Goal: Task Accomplishment & Management: Manage account settings

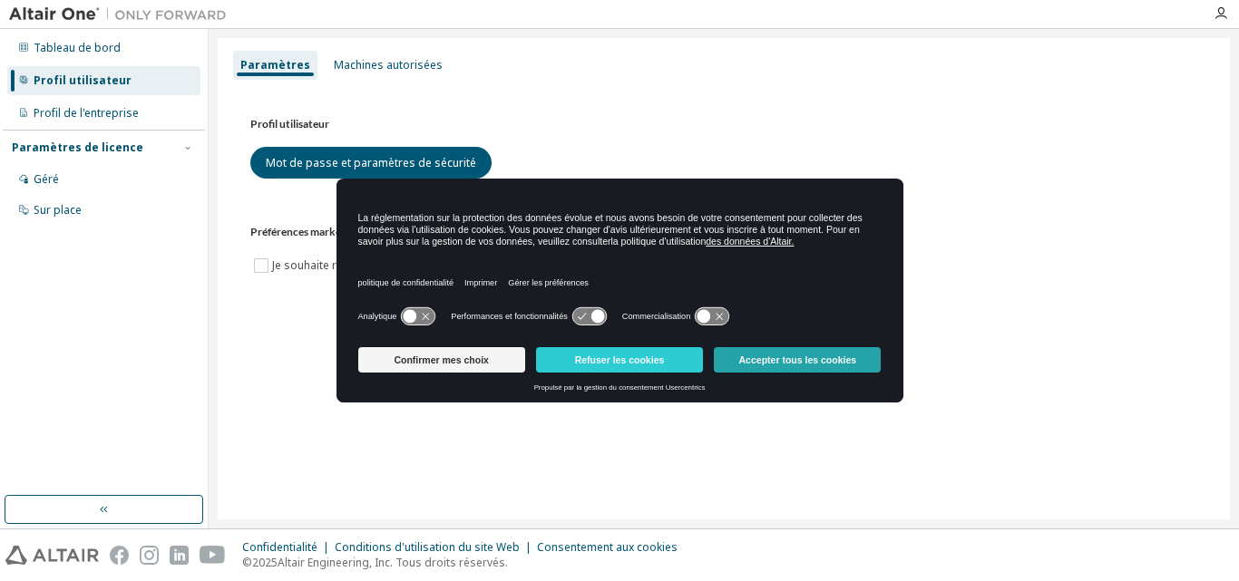
click at [775, 350] on button "Accepter tous les cookies" at bounding box center [797, 359] width 167 height 25
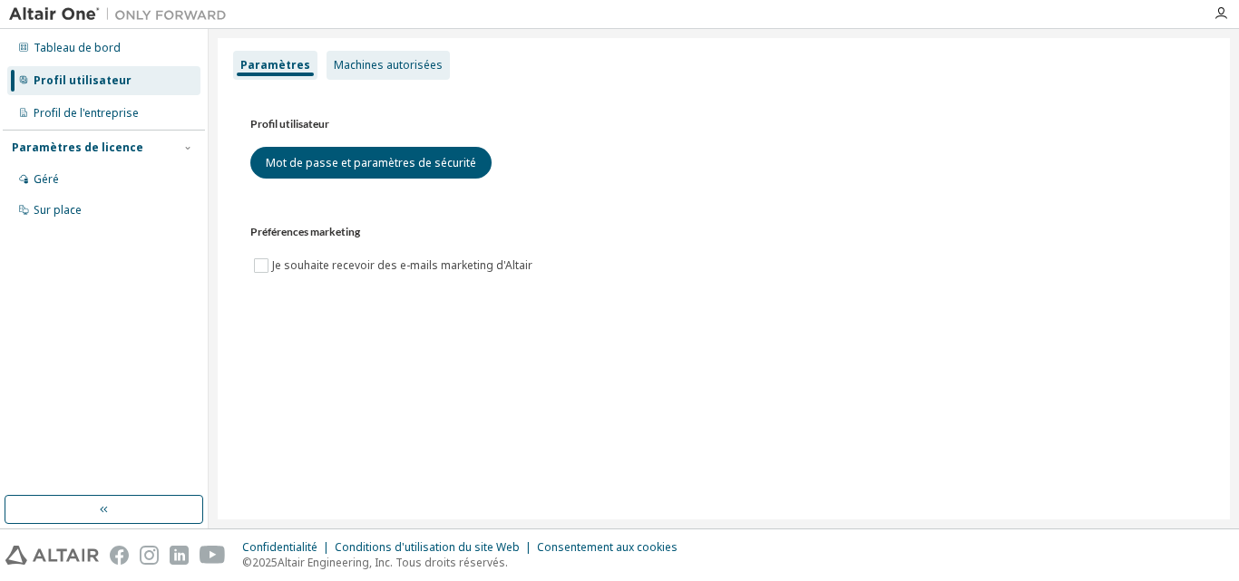
click at [385, 70] on font "Machines autorisées" at bounding box center [388, 64] width 109 height 15
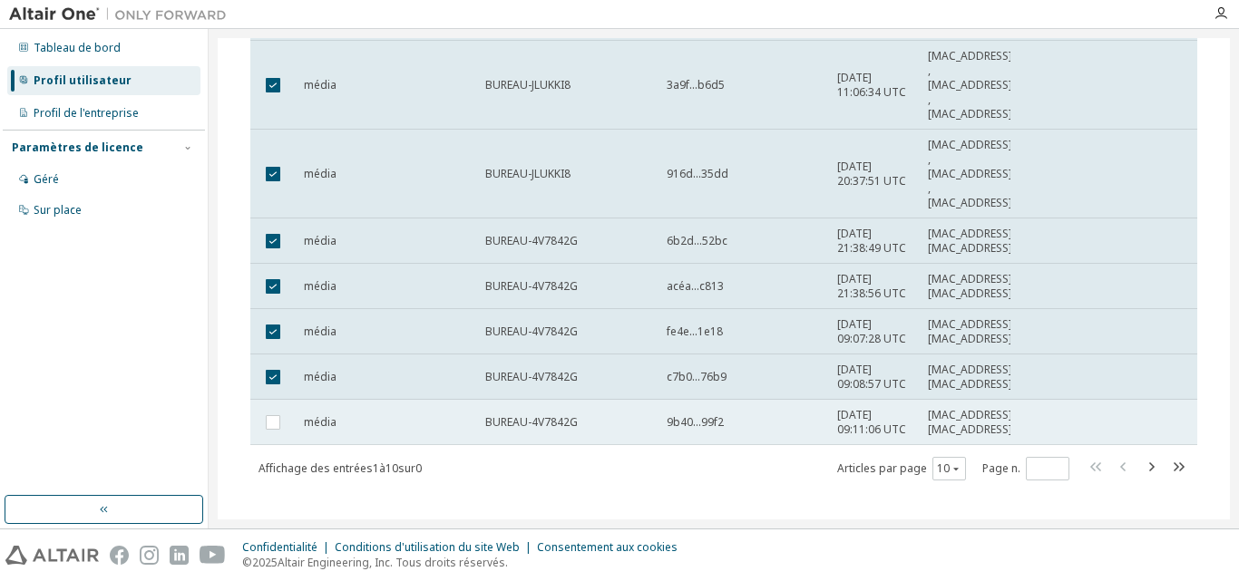
scroll to position [417, 0]
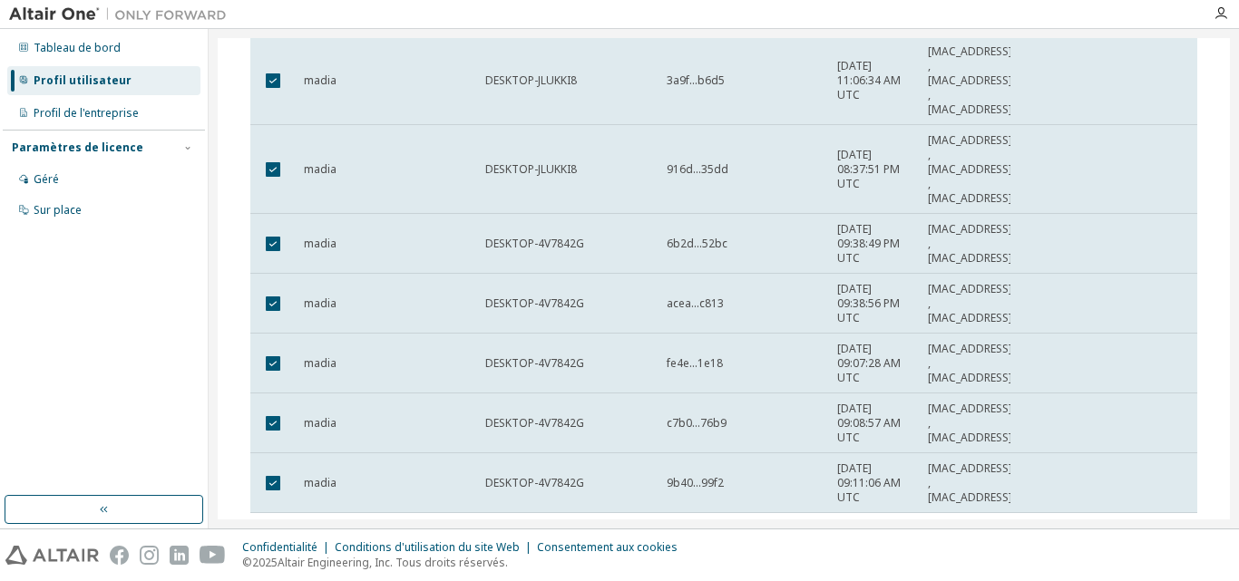
click at [271, 404] on td at bounding box center [272, 424] width 45 height 60
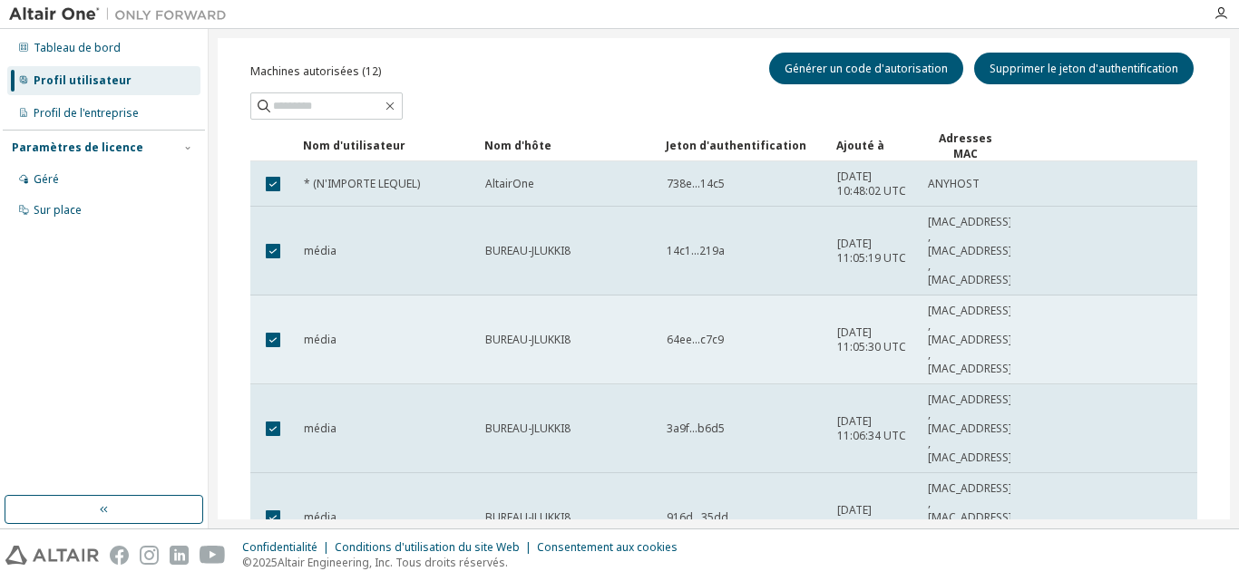
scroll to position [0, 0]
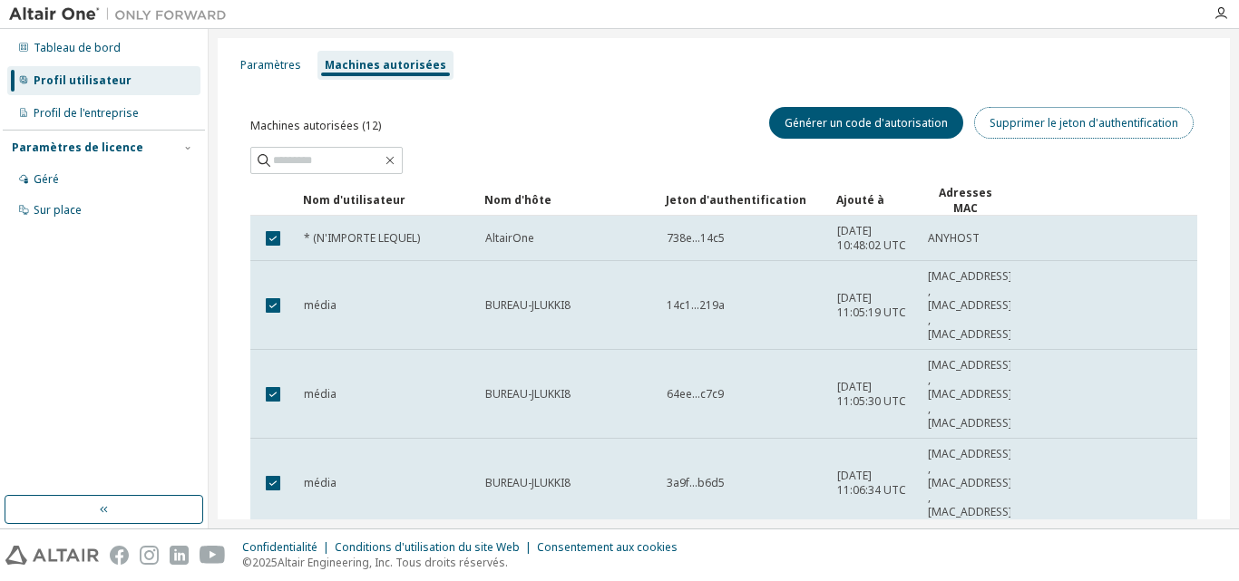
click at [1081, 128] on font "Supprimer le jeton d'authentification" at bounding box center [1083, 122] width 189 height 15
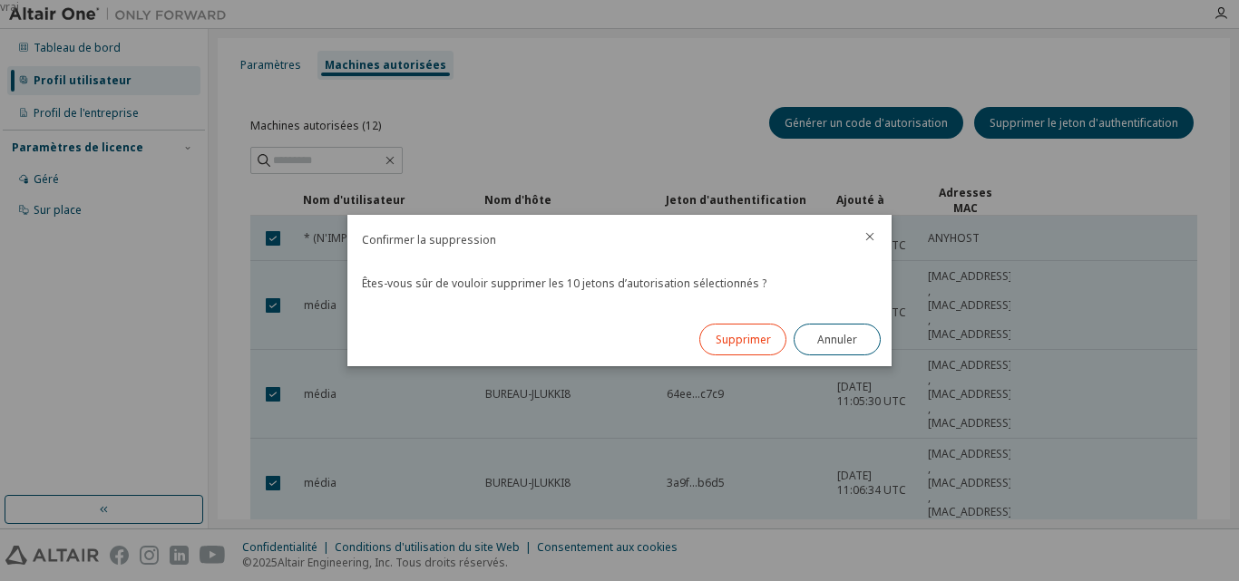
click at [760, 335] on font "Supprimer" at bounding box center [742, 339] width 55 height 15
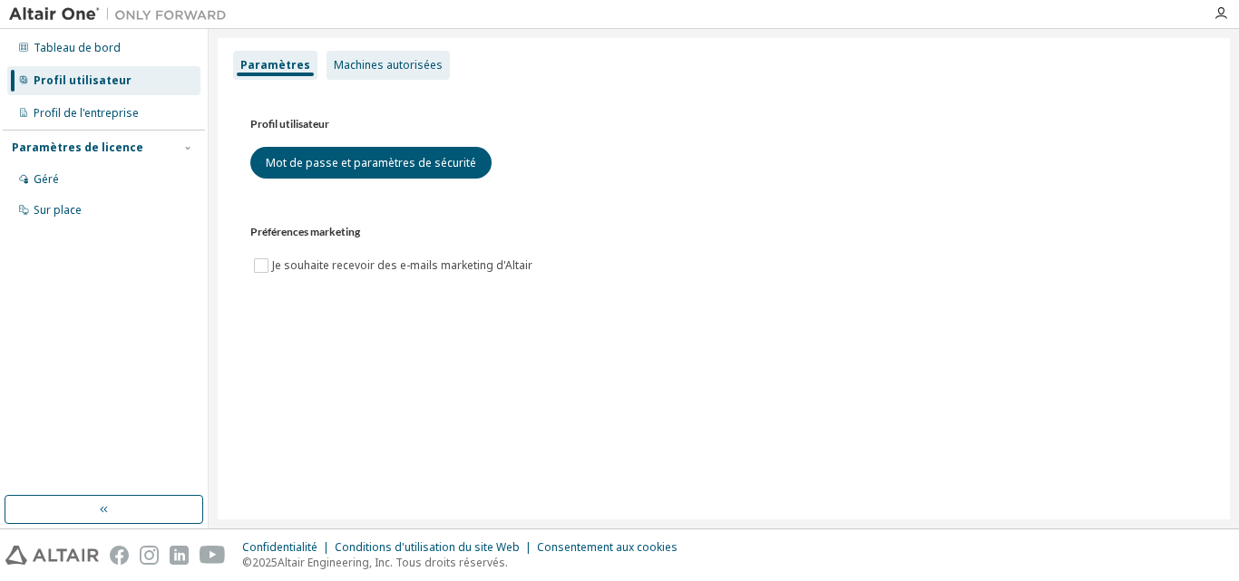
click at [374, 67] on font "Machines autorisées" at bounding box center [388, 64] width 109 height 15
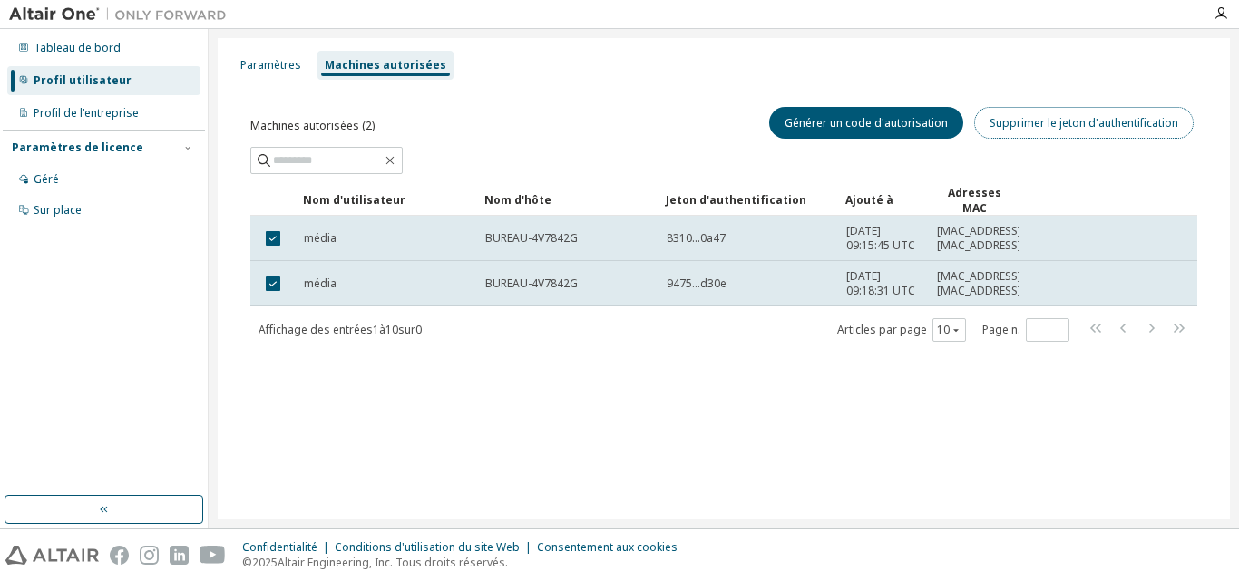
click at [1070, 129] on font "Supprimer le jeton d'authentification" at bounding box center [1083, 122] width 189 height 15
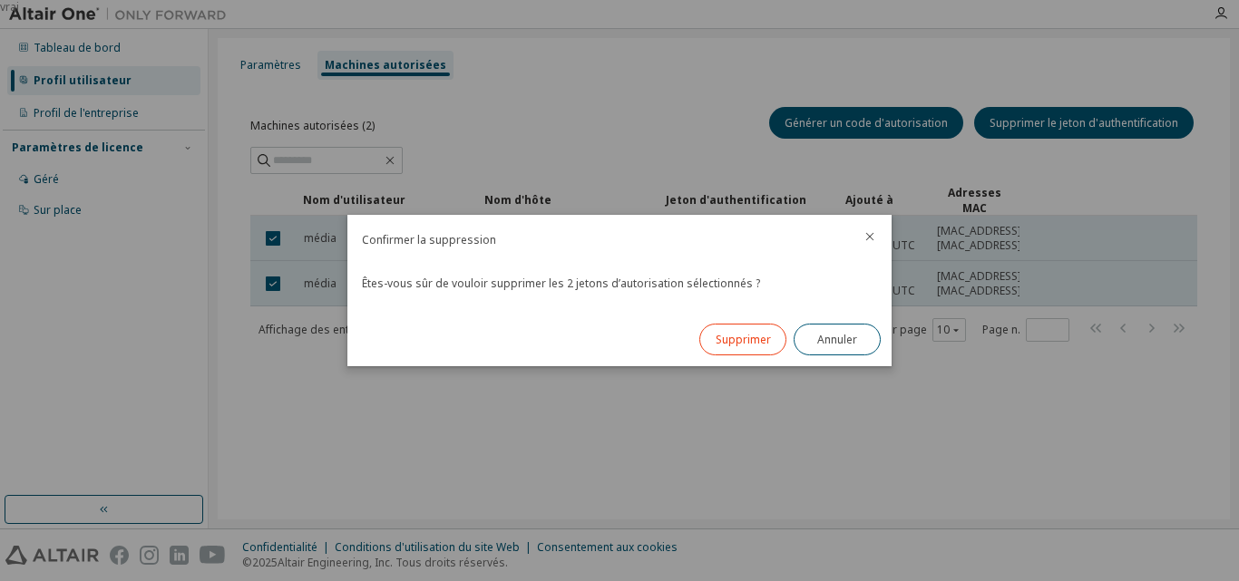
click at [757, 336] on font "Supprimer" at bounding box center [742, 339] width 55 height 15
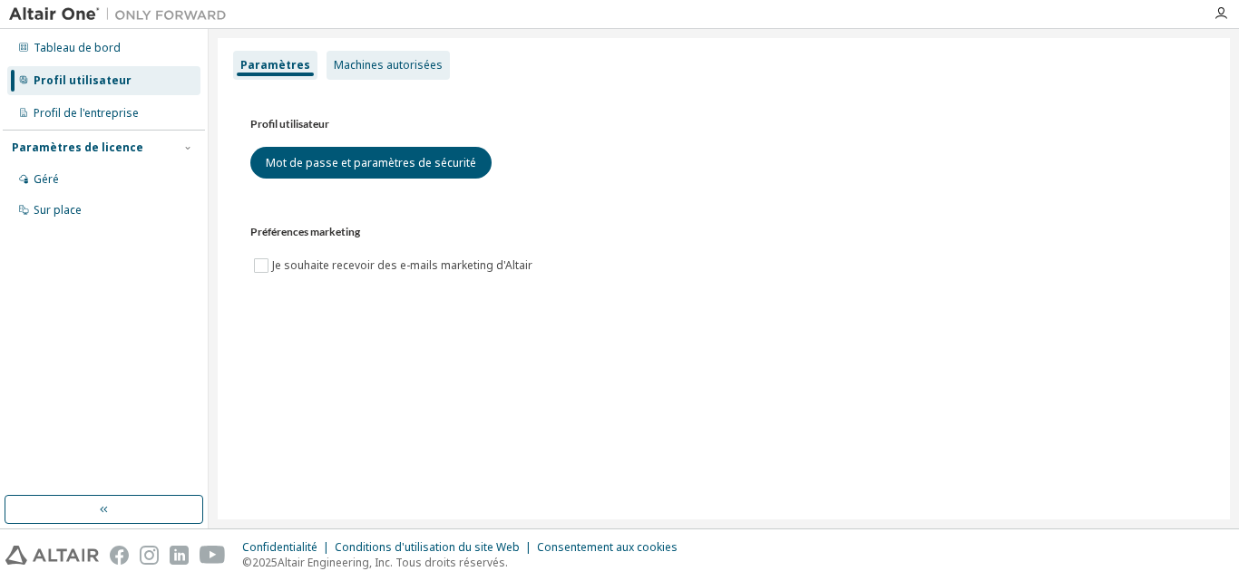
drag, startPoint x: 393, startPoint y: 45, endPoint x: 395, endPoint y: 61, distance: 15.7
click at [394, 45] on div "Paramètres Machines autorisées Profil utilisateur Mot de passe et paramètres de…" at bounding box center [724, 278] width 1012 height 481
click at [395, 61] on font "Machines autorisées" at bounding box center [388, 64] width 109 height 15
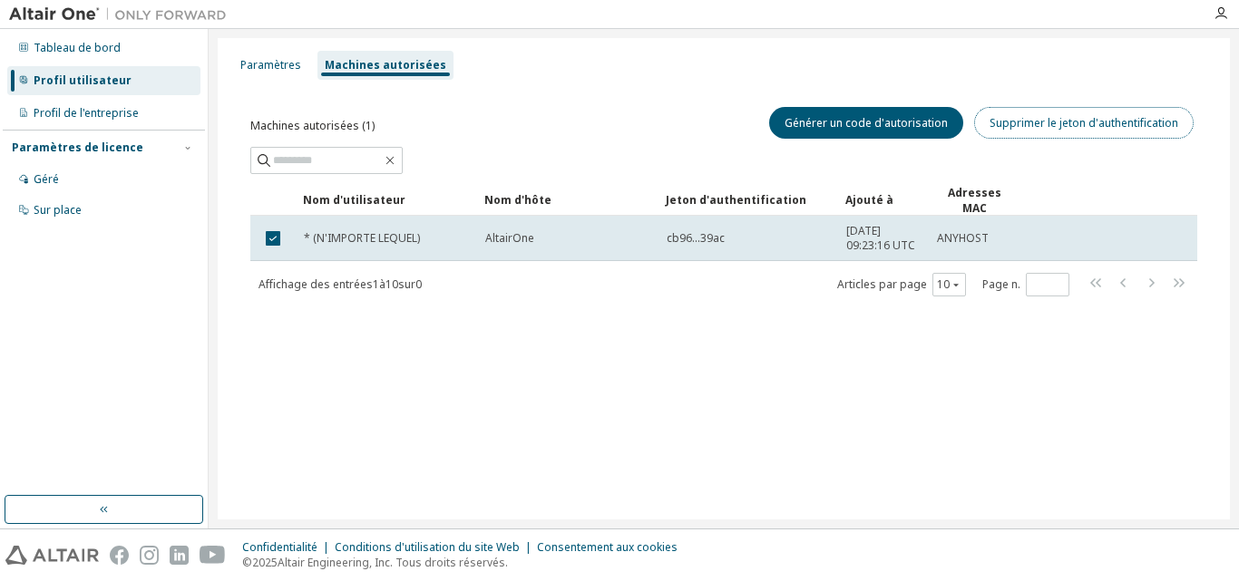
click at [1050, 122] on font "Supprimer le jeton d'authentification" at bounding box center [1083, 122] width 189 height 15
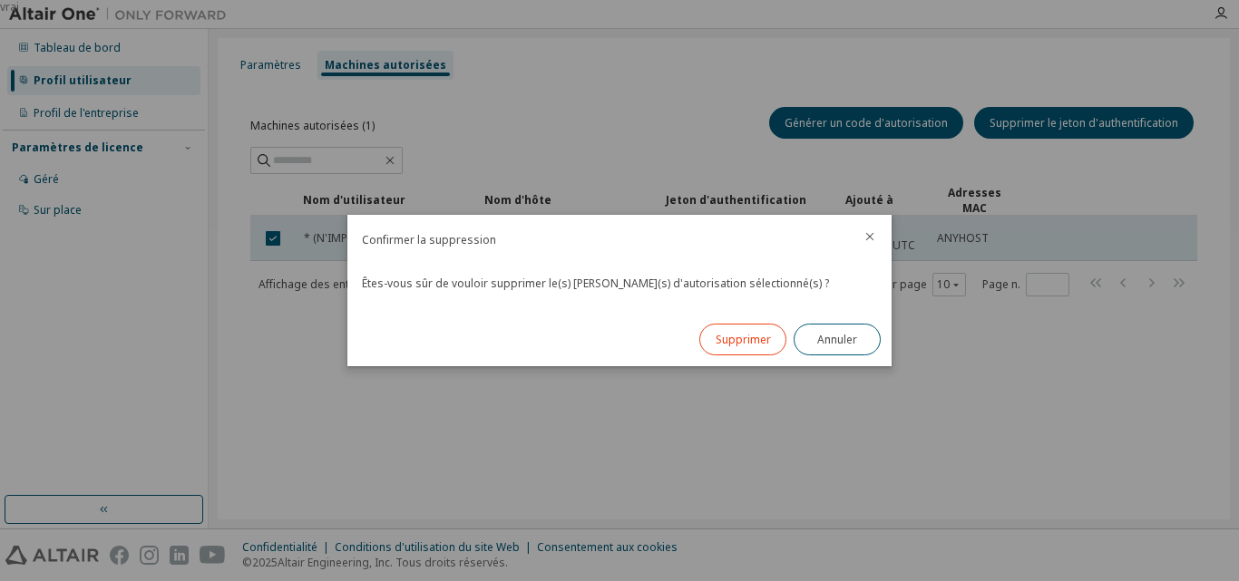
click at [741, 340] on font "Supprimer" at bounding box center [742, 339] width 55 height 15
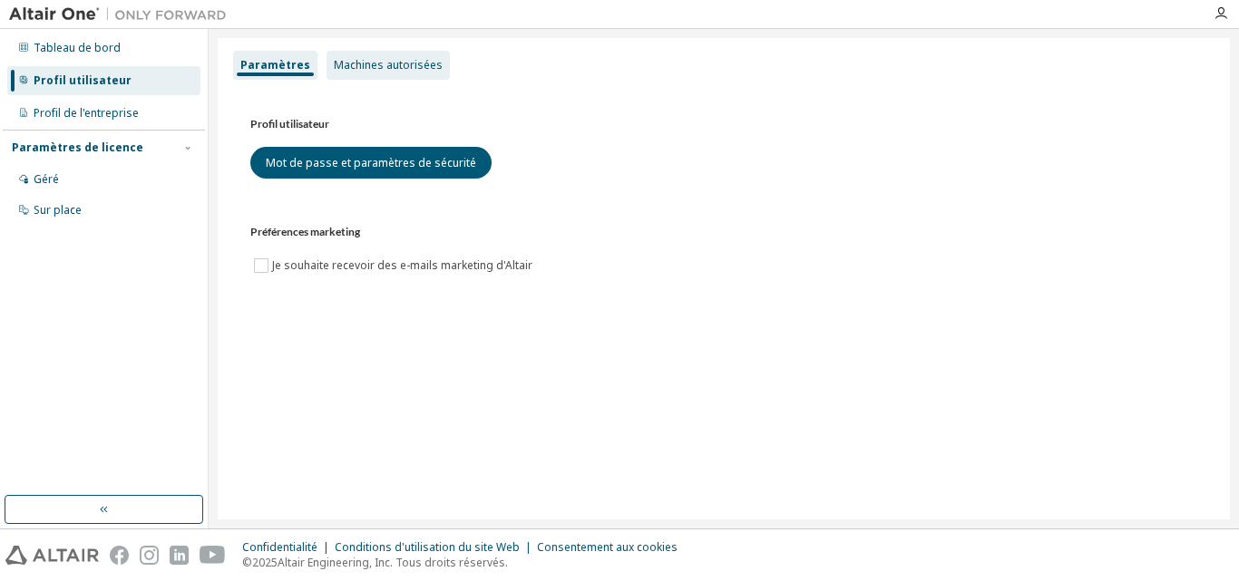
click at [337, 65] on font "Machines autorisées" at bounding box center [388, 64] width 109 height 15
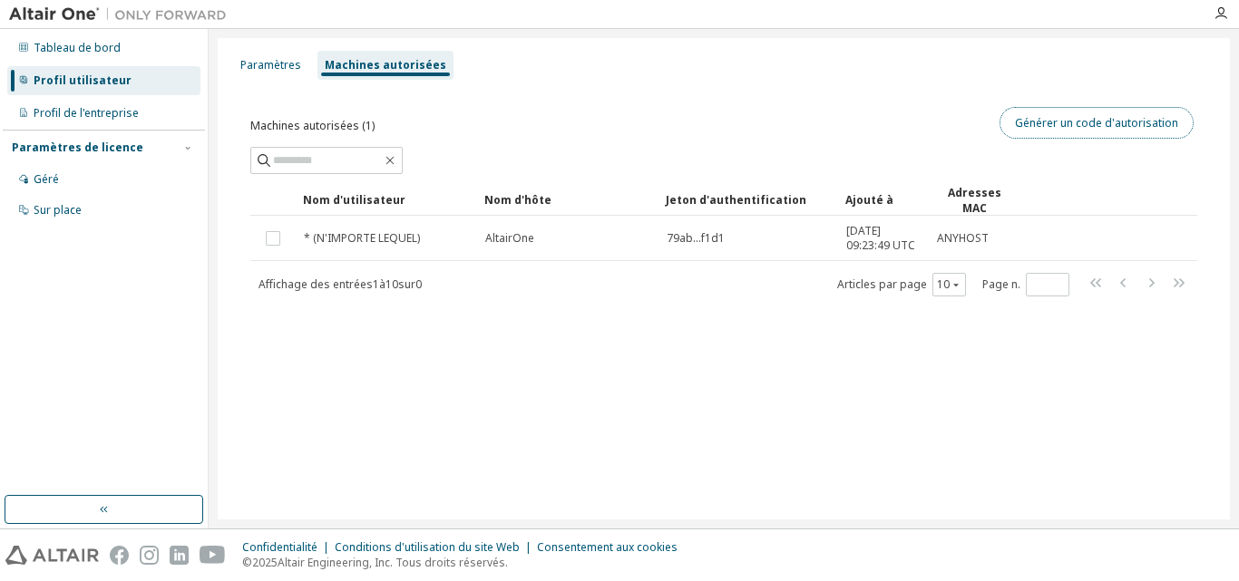
click at [1064, 127] on font "Générer un code d'autorisation" at bounding box center [1096, 122] width 163 height 15
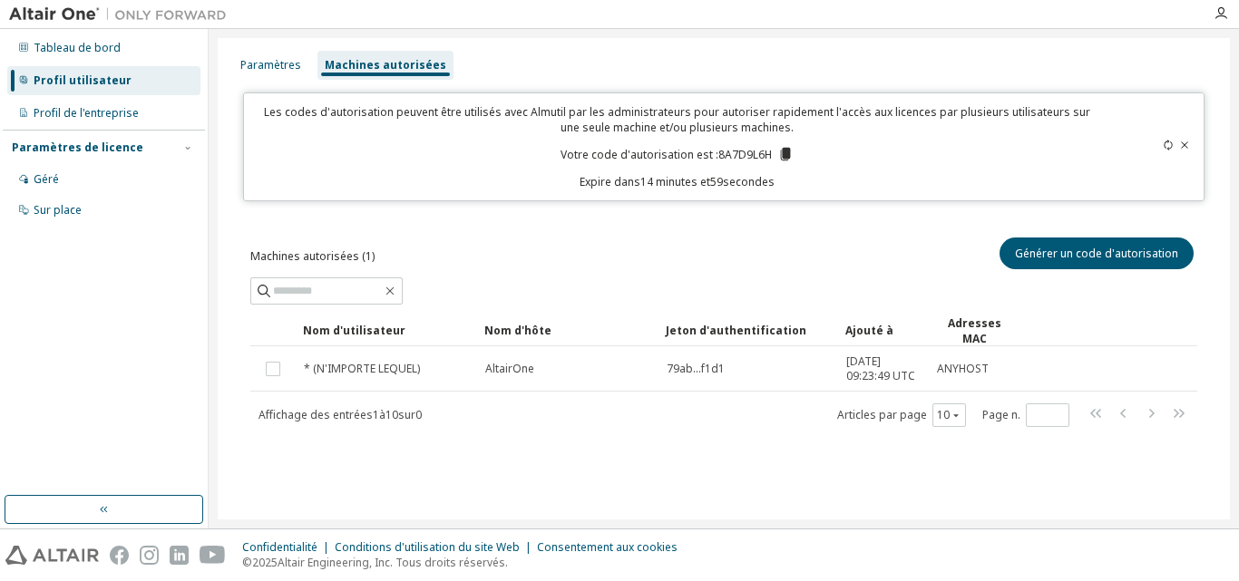
click at [782, 151] on icon at bounding box center [785, 154] width 10 height 13
click at [991, 52] on div "Paramètres Machines autorisées" at bounding box center [723, 65] width 990 height 33
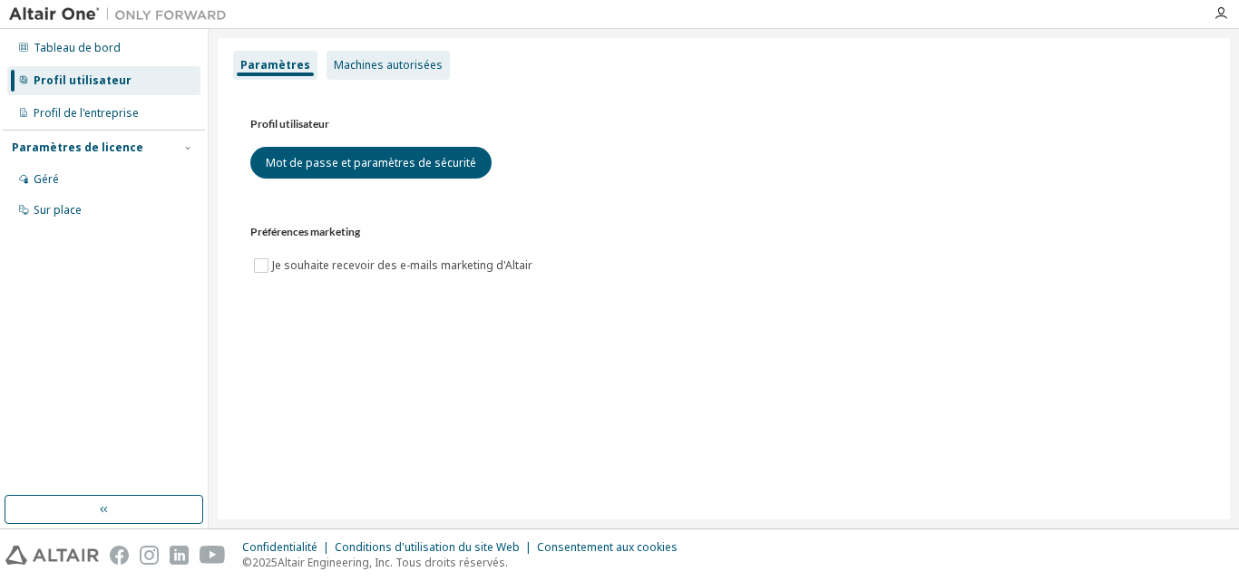
click at [375, 68] on font "Machines autorisées" at bounding box center [388, 64] width 109 height 15
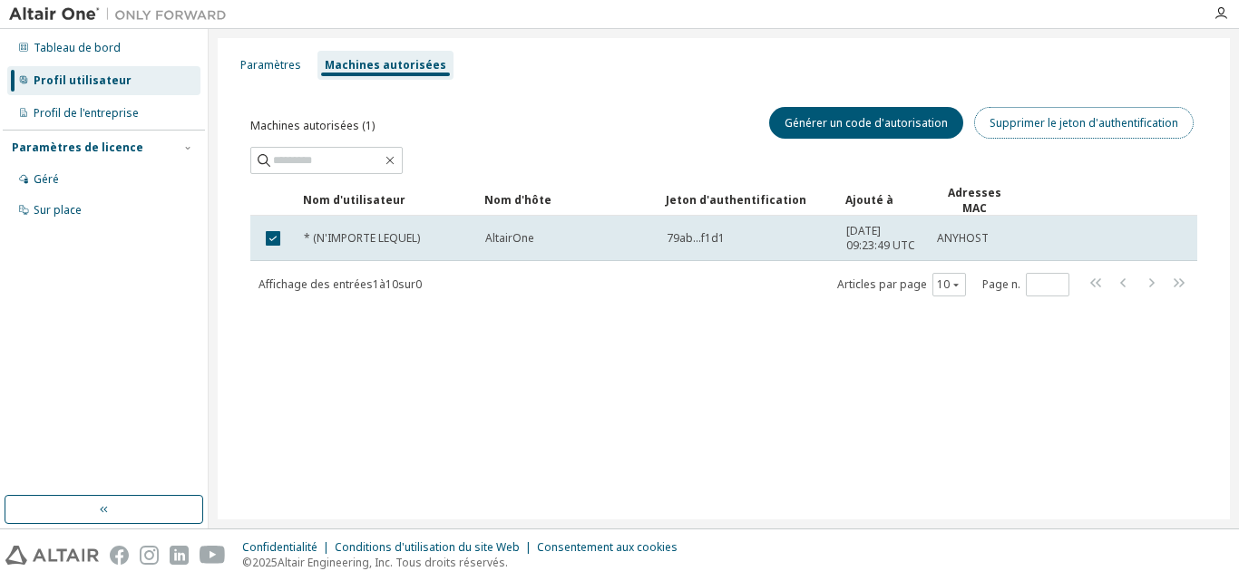
click at [1046, 128] on font "Supprimer le jeton d'authentification" at bounding box center [1083, 122] width 189 height 15
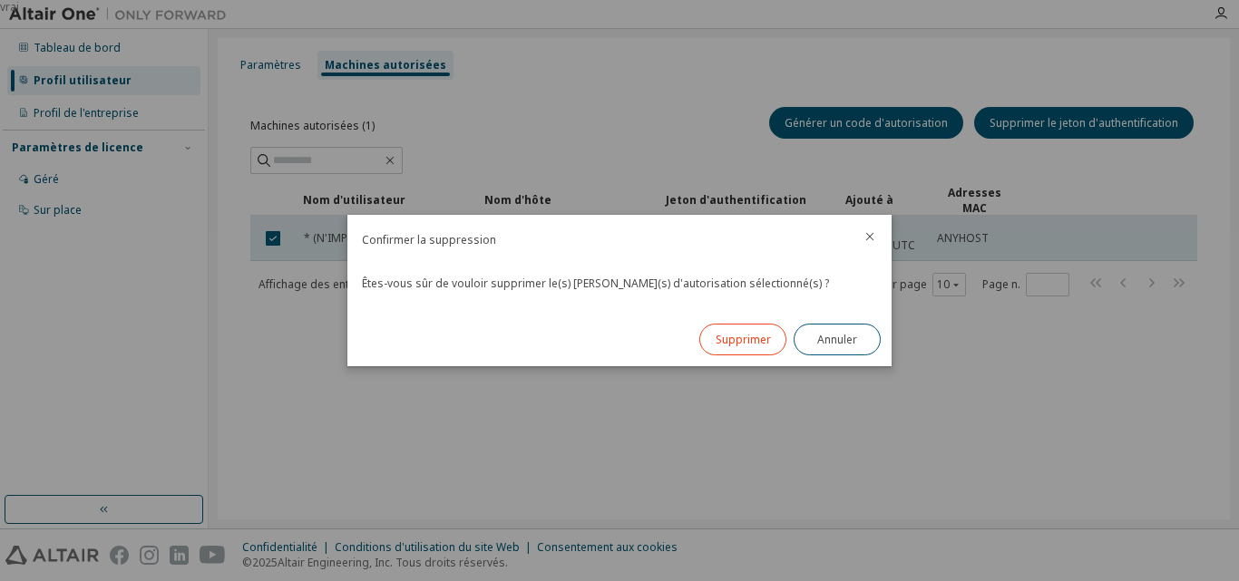
click at [737, 341] on font "Supprimer" at bounding box center [742, 339] width 55 height 15
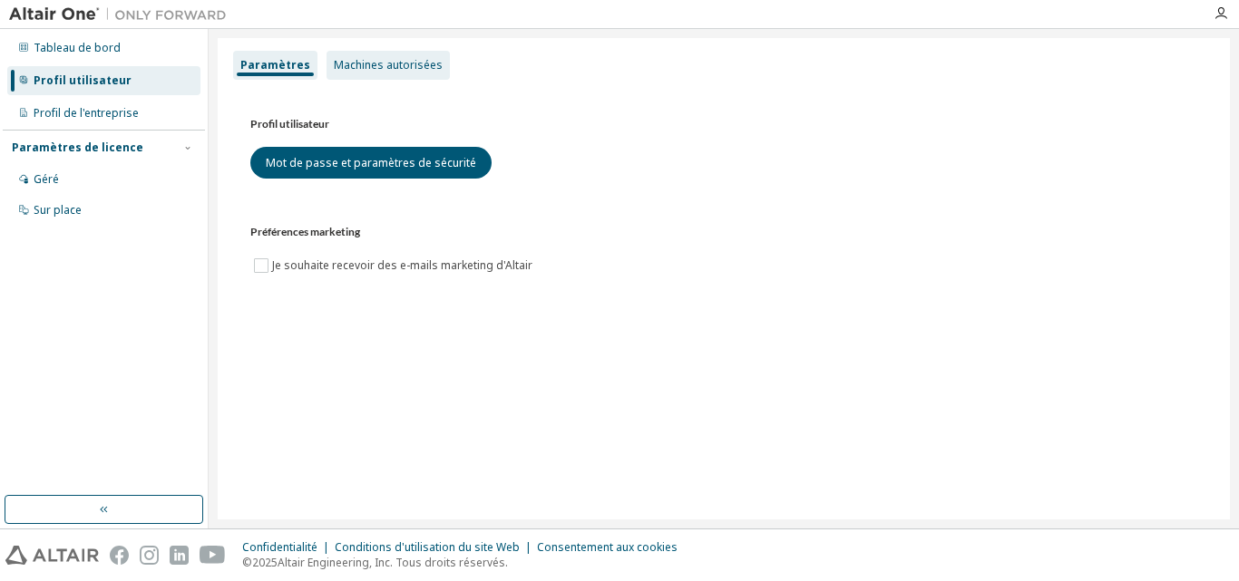
click at [392, 72] on font "Machines autorisées" at bounding box center [388, 64] width 109 height 15
click at [386, 65] on font "Machines autorisées" at bounding box center [388, 64] width 109 height 15
